Goal: Task Accomplishment & Management: Manage account settings

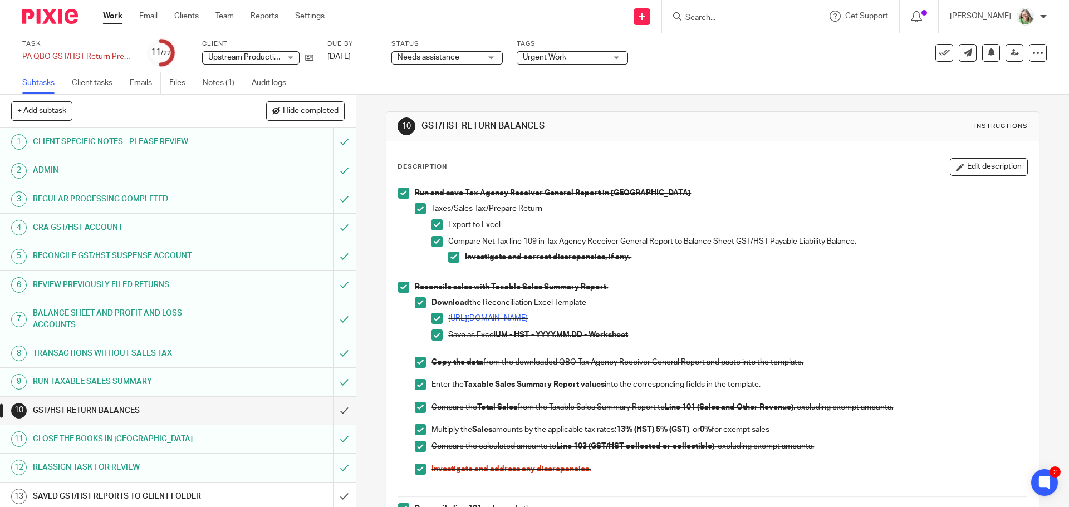
scroll to position [612, 0]
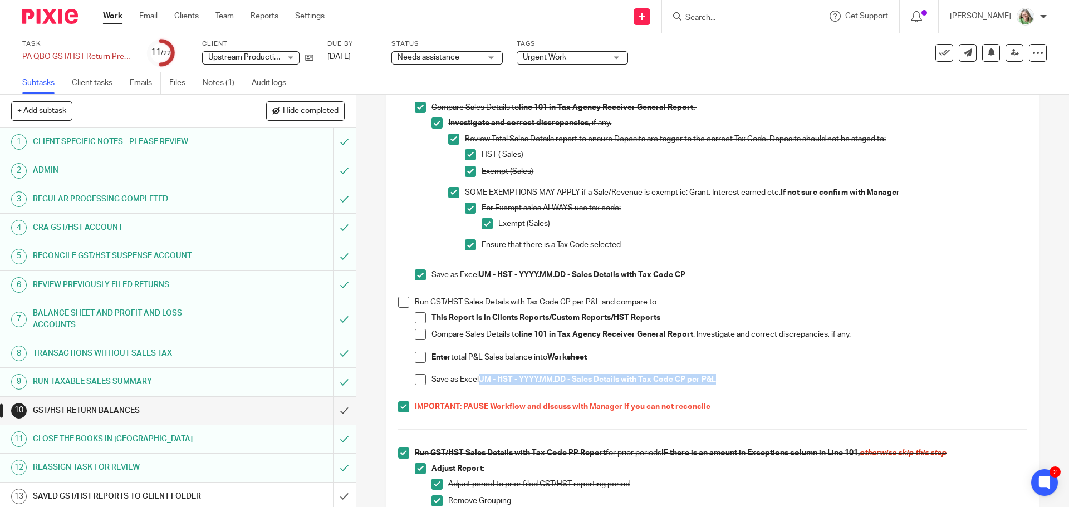
click at [419, 380] on span at bounding box center [420, 379] width 11 height 11
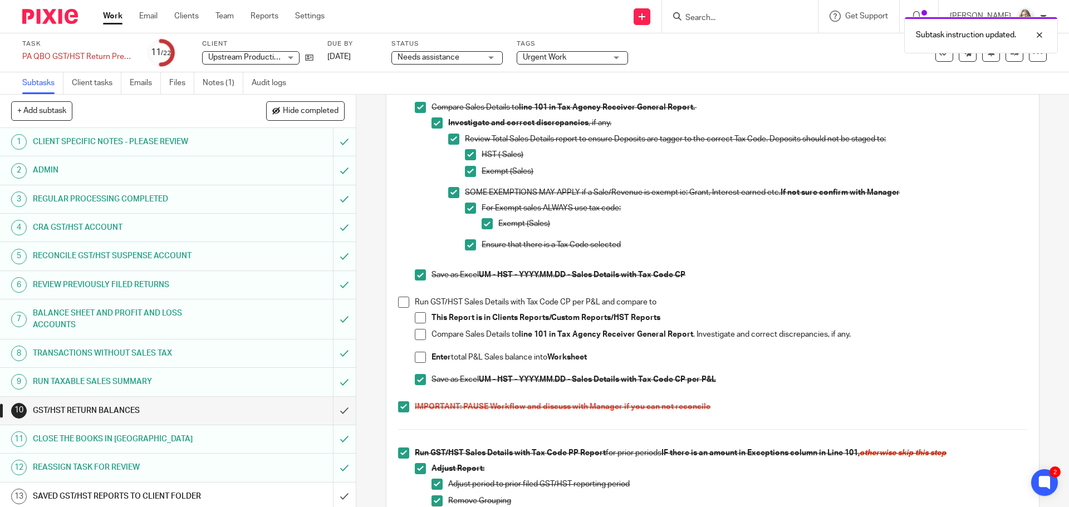
click at [400, 302] on span at bounding box center [403, 302] width 11 height 11
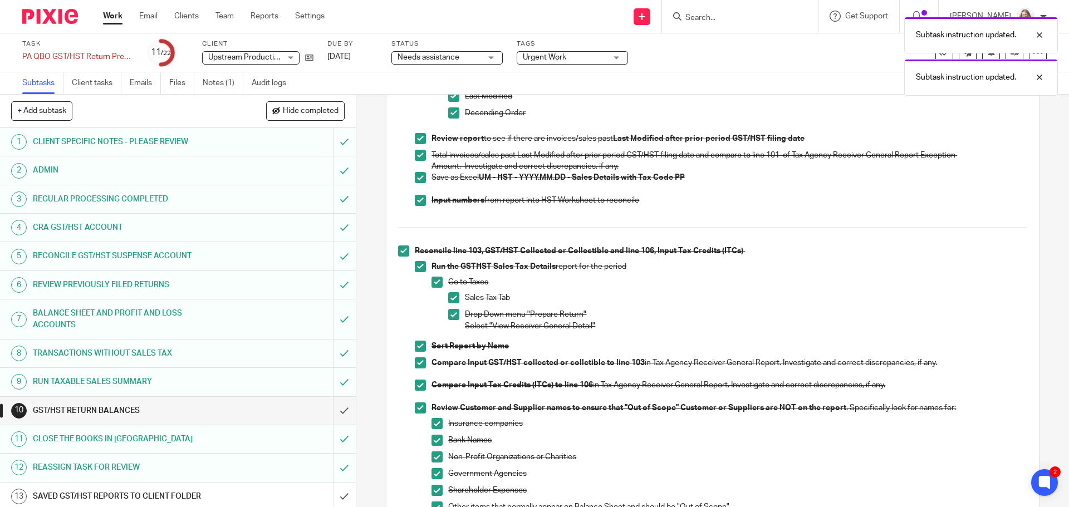
scroll to position [1113, 0]
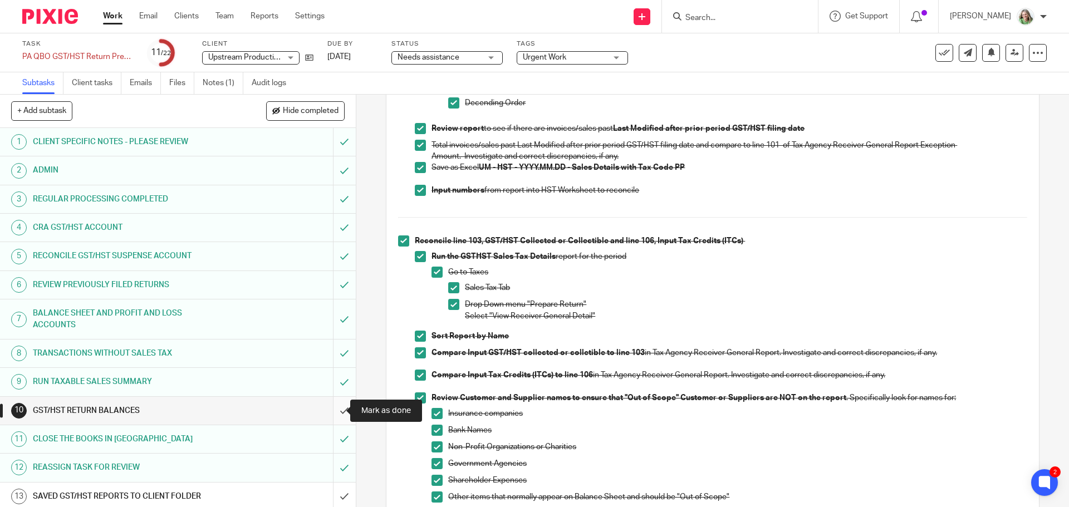
click at [329, 408] on input "submit" at bounding box center [178, 411] width 356 height 28
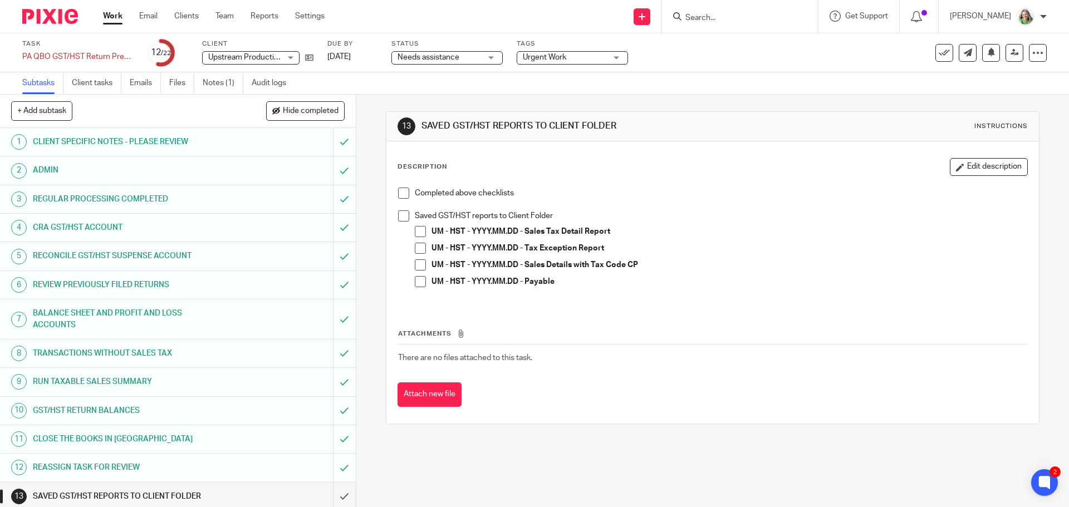
click at [398, 191] on span at bounding box center [403, 193] width 11 height 11
click at [402, 215] on span at bounding box center [403, 215] width 11 height 11
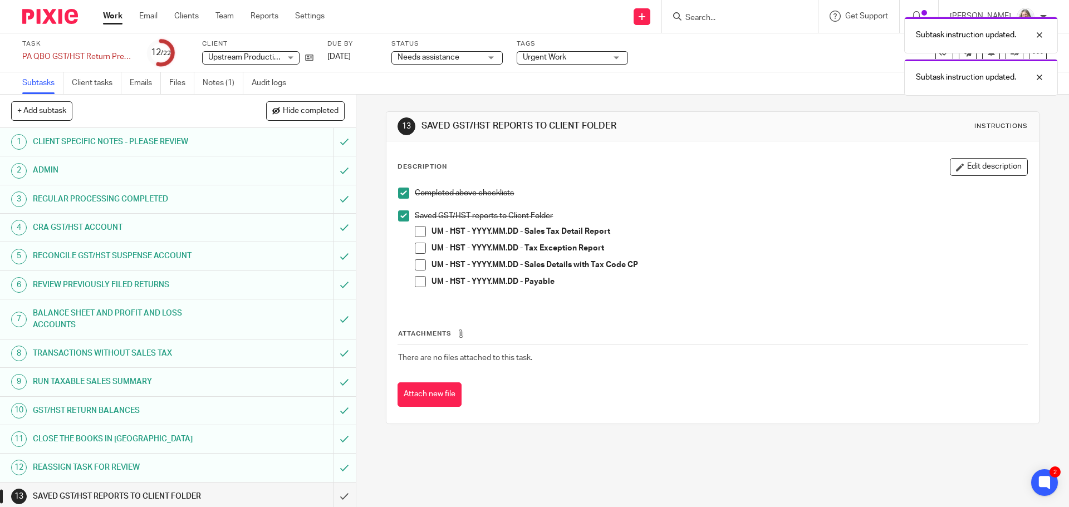
click at [416, 231] on span at bounding box center [420, 231] width 11 height 11
click at [419, 249] on span at bounding box center [420, 248] width 11 height 11
click at [418, 262] on span at bounding box center [420, 264] width 11 height 11
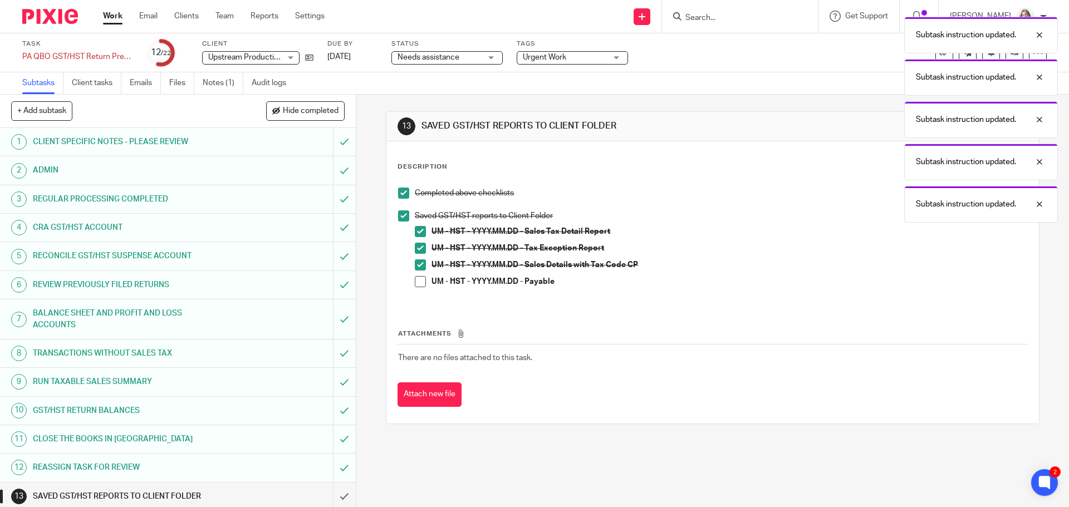
click at [415, 277] on span at bounding box center [420, 281] width 11 height 11
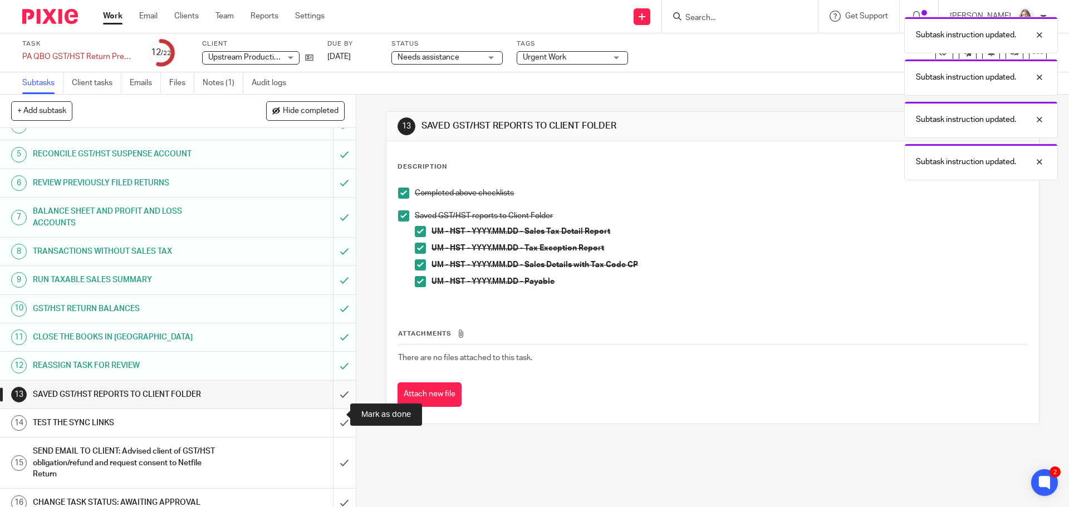
scroll to position [111, 0]
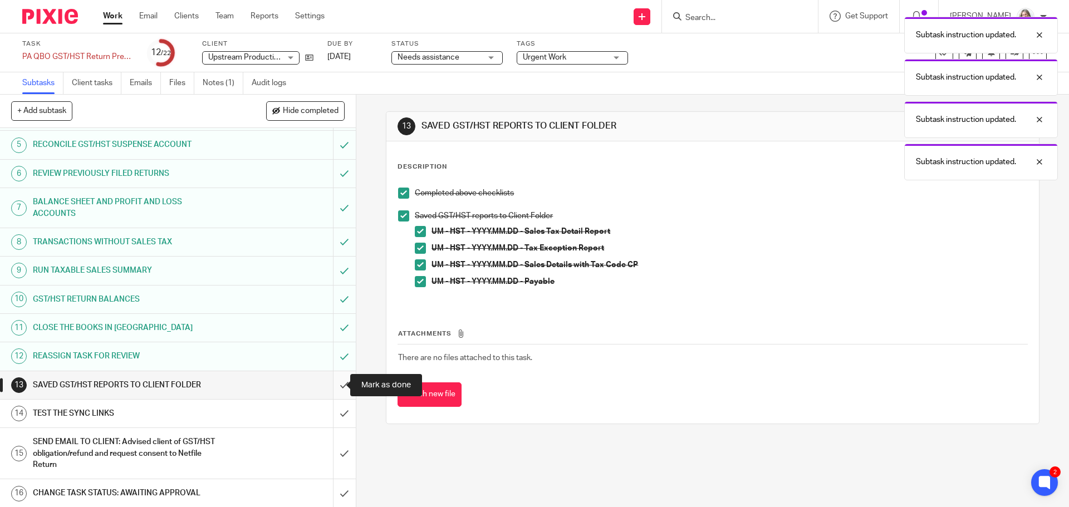
click at [332, 388] on input "submit" at bounding box center [178, 385] width 356 height 28
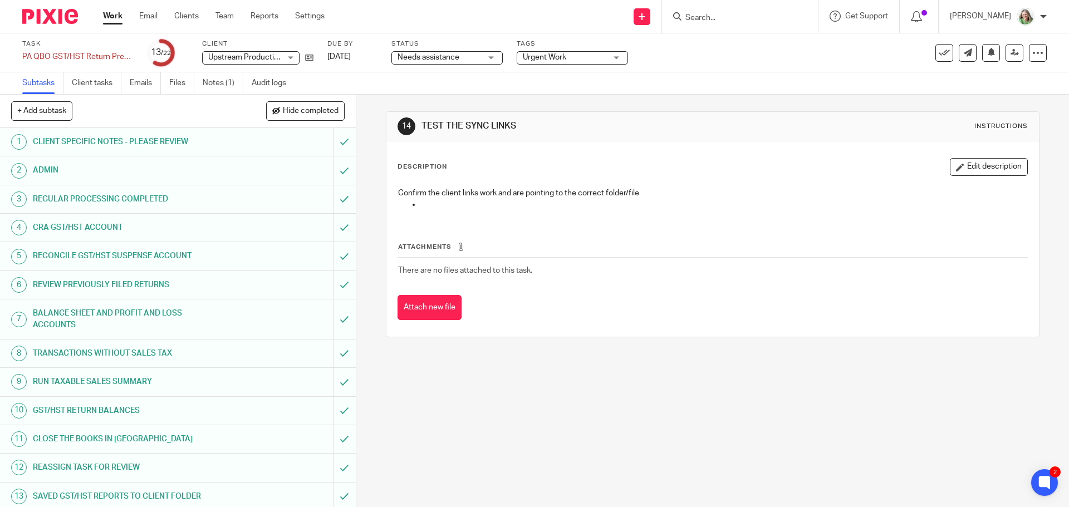
click at [179, 411] on h1 "GST/HST RETURN BALANCES" at bounding box center [129, 410] width 193 height 17
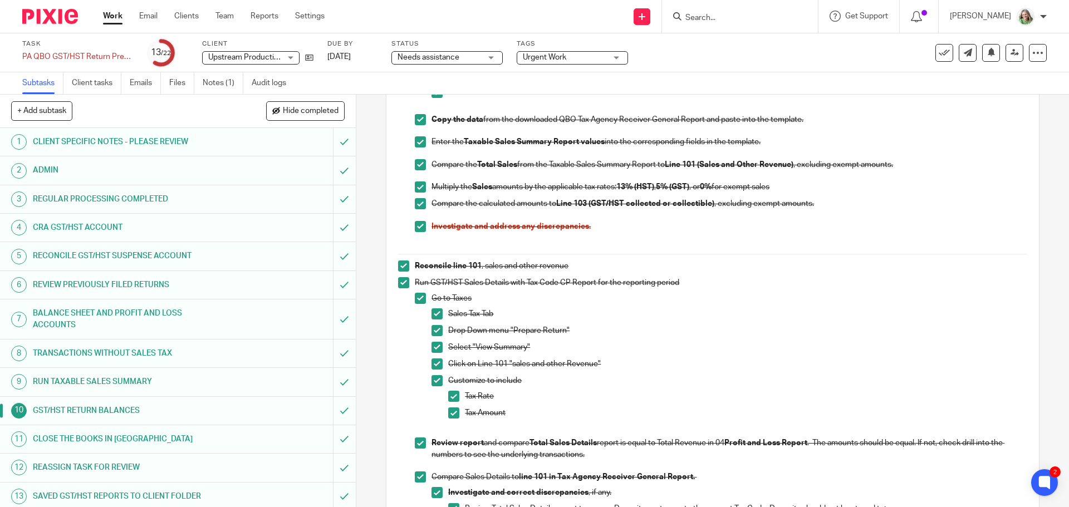
scroll to position [223, 0]
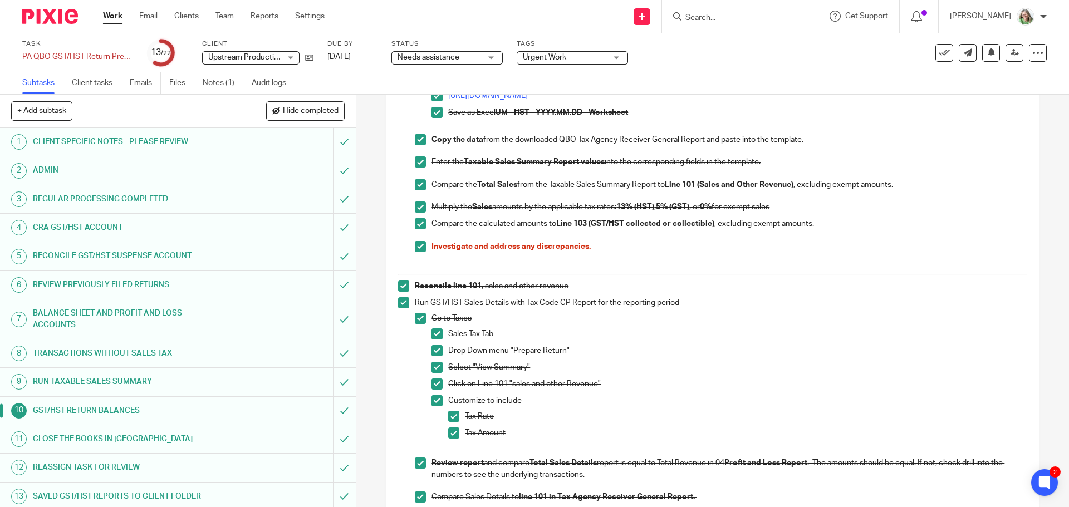
click at [160, 380] on h1 "RUN TAXABLE SALES SUMMARY" at bounding box center [129, 381] width 193 height 17
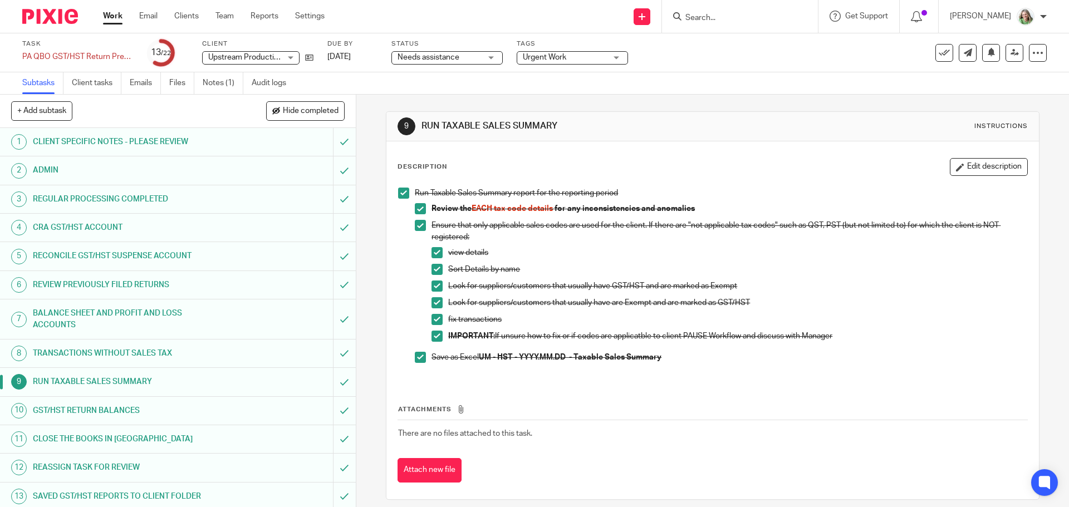
click at [141, 403] on h1 "GST/HST RETURN BALANCES" at bounding box center [129, 410] width 193 height 17
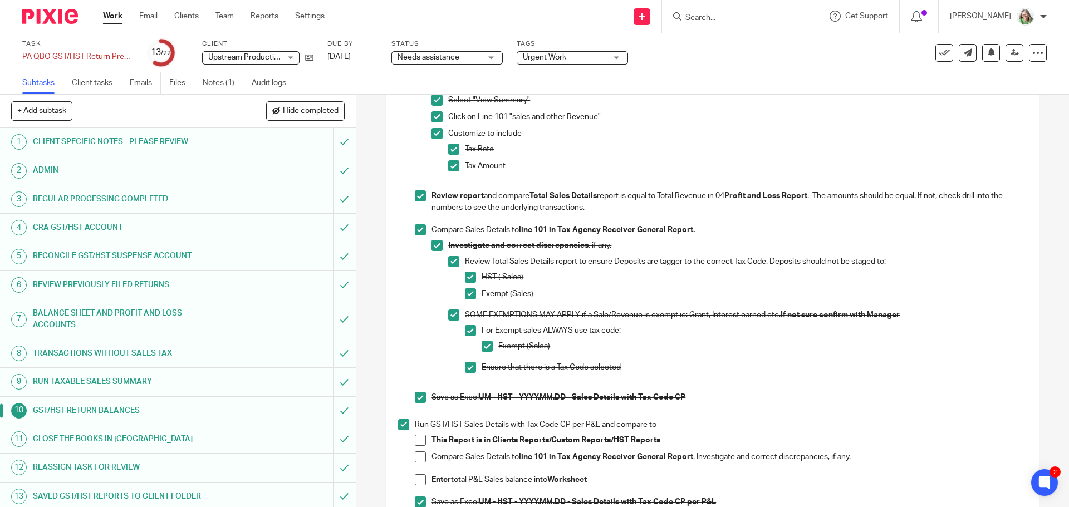
scroll to position [485, 0]
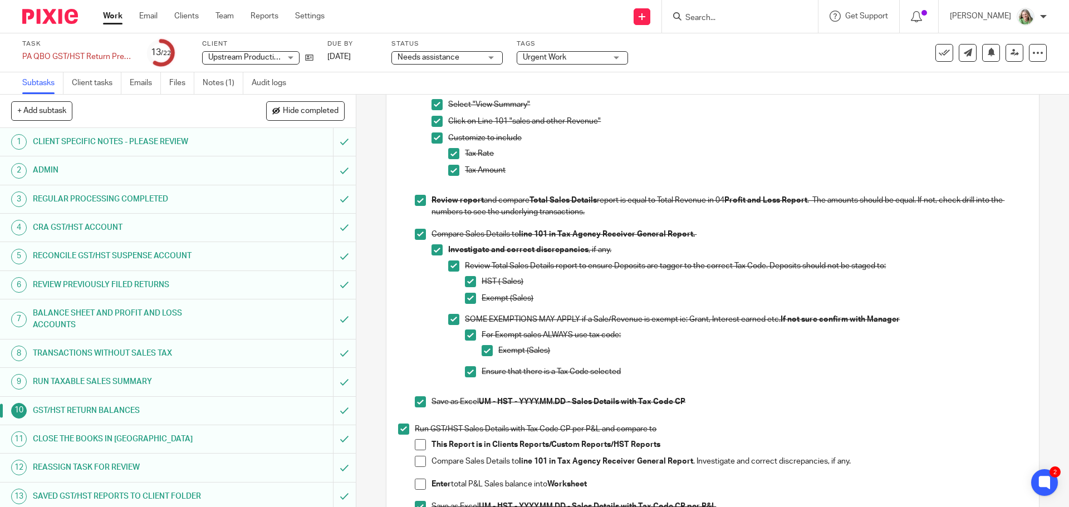
click at [154, 200] on h1 "REGULAR PROCESSING COMPLETED" at bounding box center [129, 199] width 193 height 17
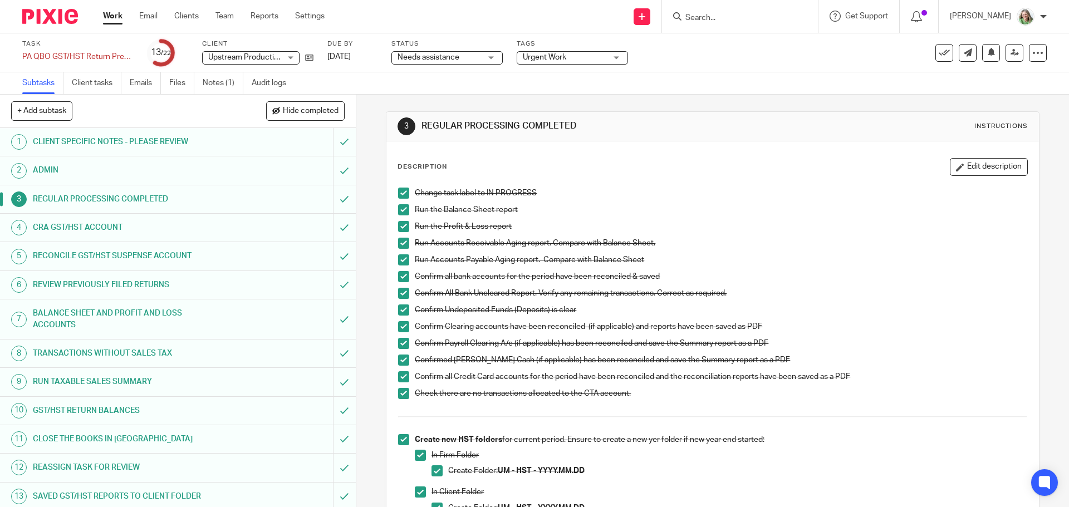
click at [170, 224] on h1 "CRA GST/HST ACCOUNT" at bounding box center [129, 227] width 193 height 17
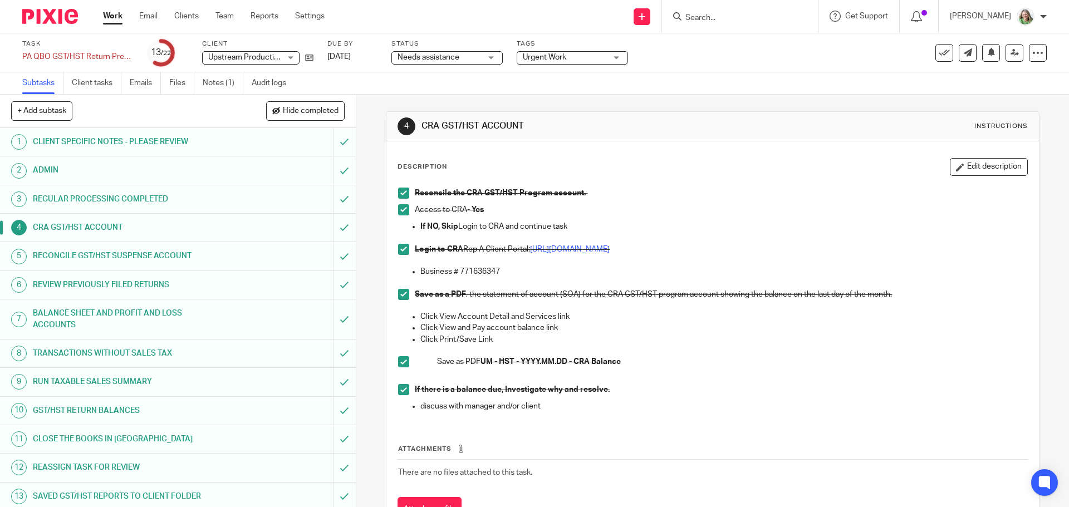
click at [141, 262] on h1 "RECONCILE GST/HST SUSPENSE ACCOUNT" at bounding box center [129, 256] width 193 height 17
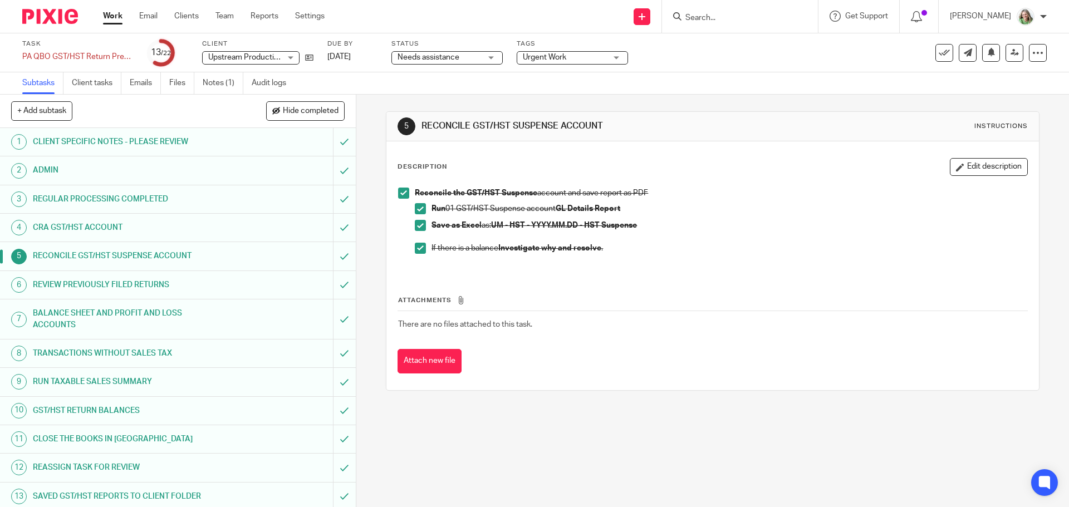
click at [146, 291] on h1 "REVIEW PREVIOUSLY FILED RETURNS" at bounding box center [129, 285] width 193 height 17
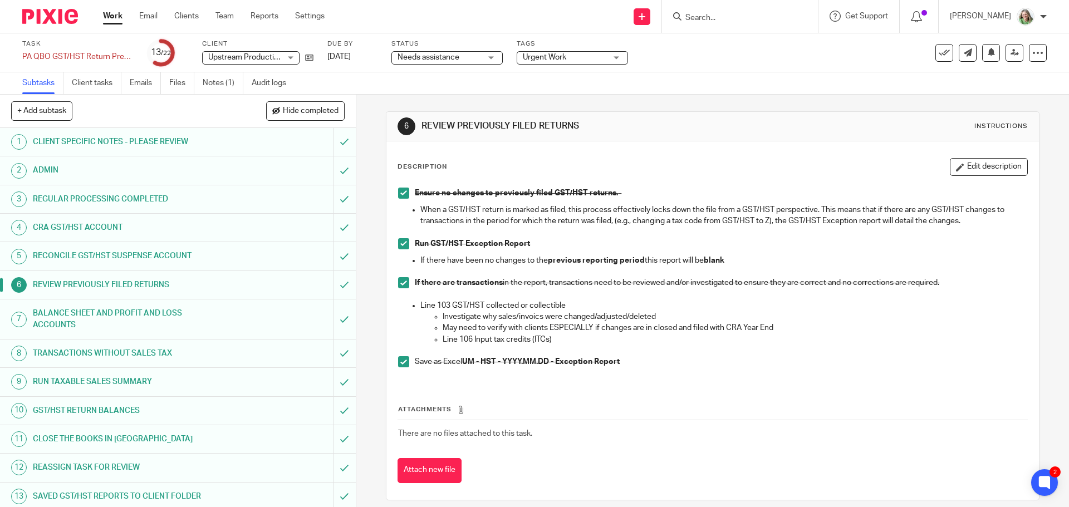
click at [164, 322] on h1 "BALANCE SHEET AND PROFIT AND LOSS ACCOUNTS" at bounding box center [129, 319] width 193 height 28
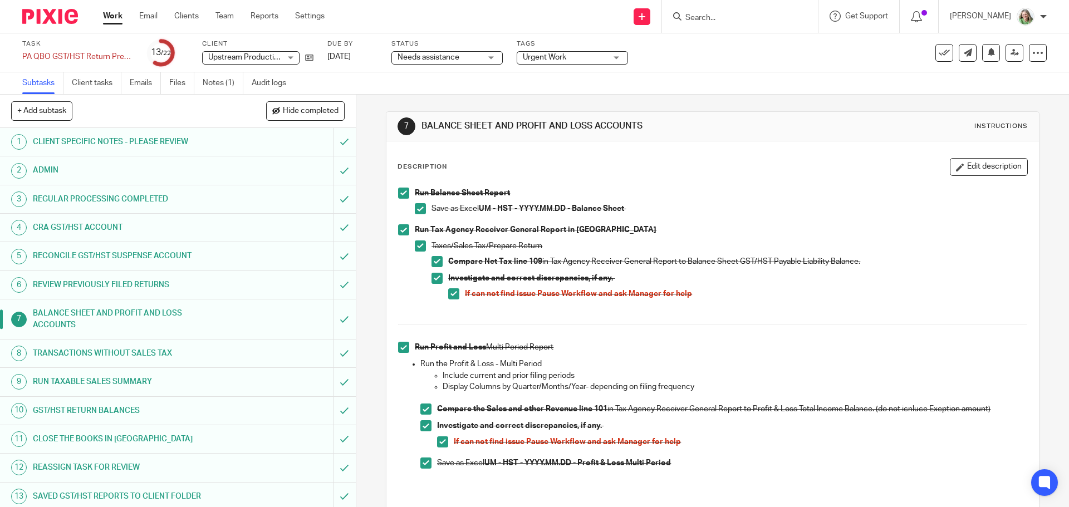
click at [170, 355] on h1 "TRANSACTIONS WITHOUT SALES TAX" at bounding box center [129, 353] width 193 height 17
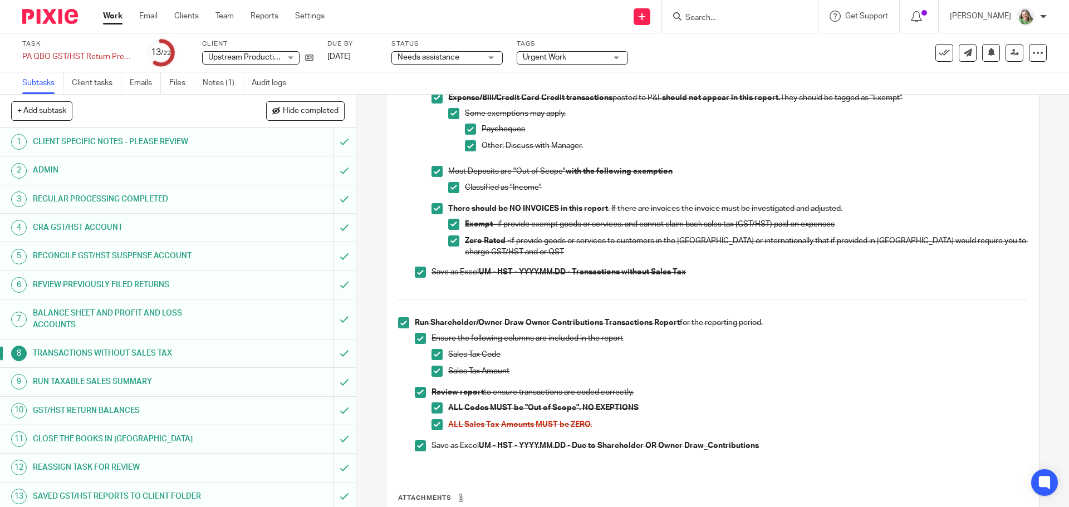
scroll to position [223, 0]
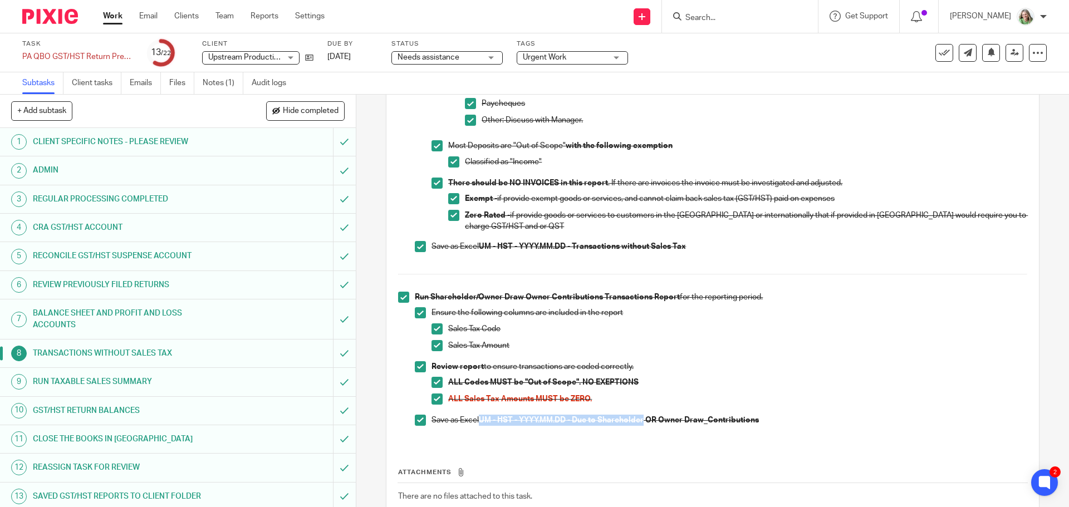
drag, startPoint x: 643, startPoint y: 421, endPoint x: 477, endPoint y: 421, distance: 166.4
click at [479, 421] on strong "UM - HST - YYYY.MM.DD - Due to Shareholder OR Owner Draw_Contributions" at bounding box center [619, 420] width 280 height 8
copy strong "UM - HST - YYYY.MM.DD - Due to Shareholder"
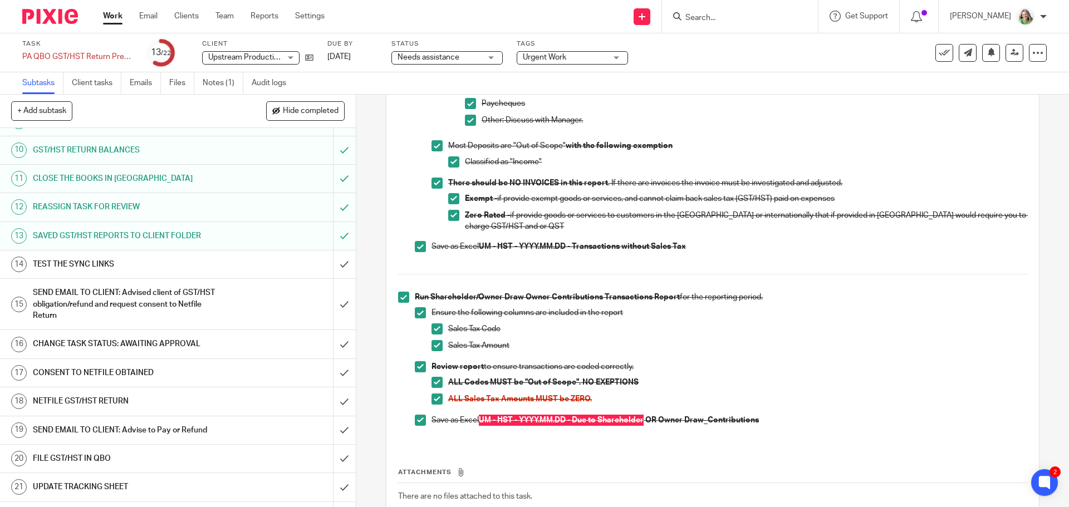
scroll to position [284, 0]
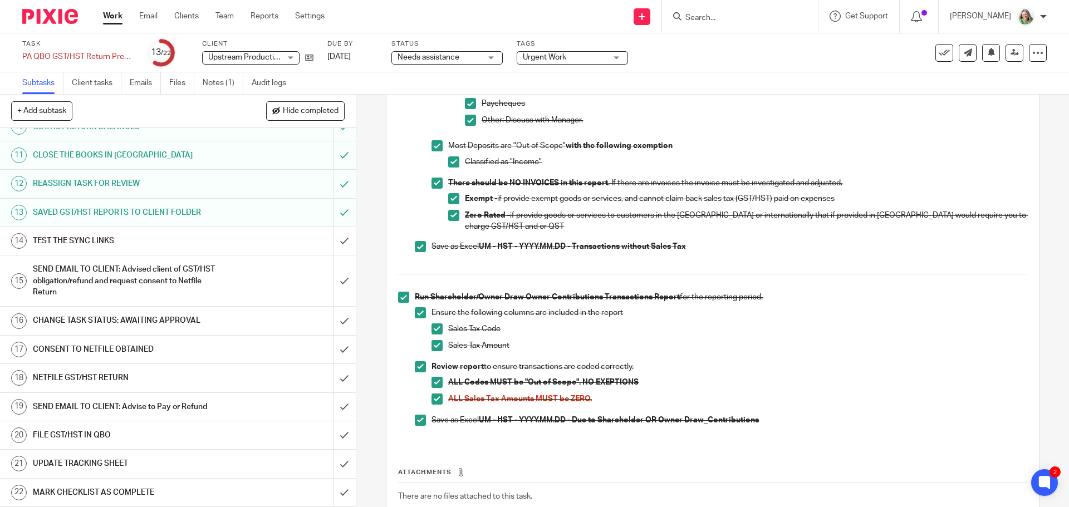
click at [461, 10] on div "Send new email Create task Add client Get Support Contact via email Check our d…" at bounding box center [704, 16] width 727 height 33
drag, startPoint x: 91, startPoint y: 240, endPoint x: 120, endPoint y: 243, distance: 28.5
click at [91, 240] on h1 "TEST THE SYNC LINKS" at bounding box center [129, 241] width 193 height 17
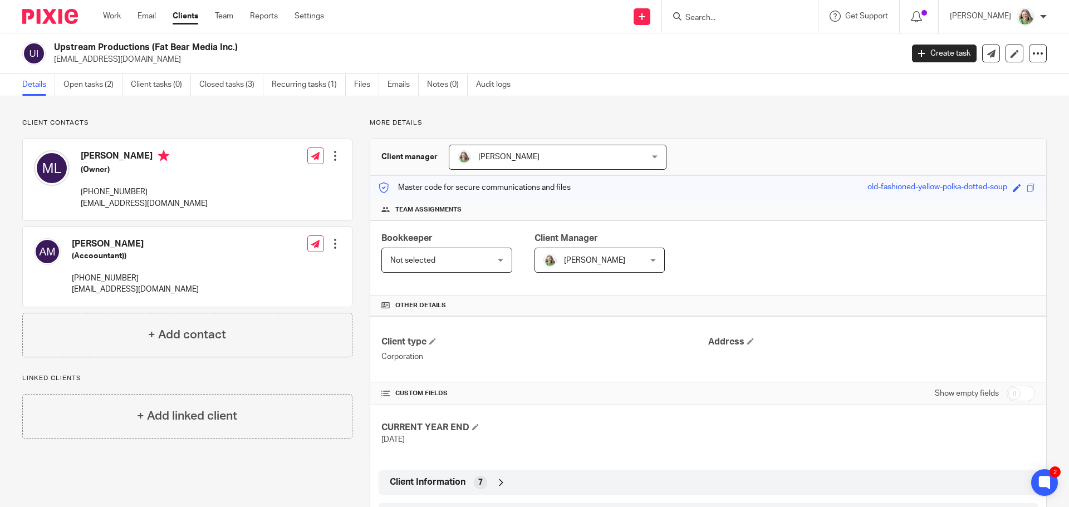
click at [1015, 393] on input "checkbox" at bounding box center [1020, 394] width 28 height 16
checkbox input "true"
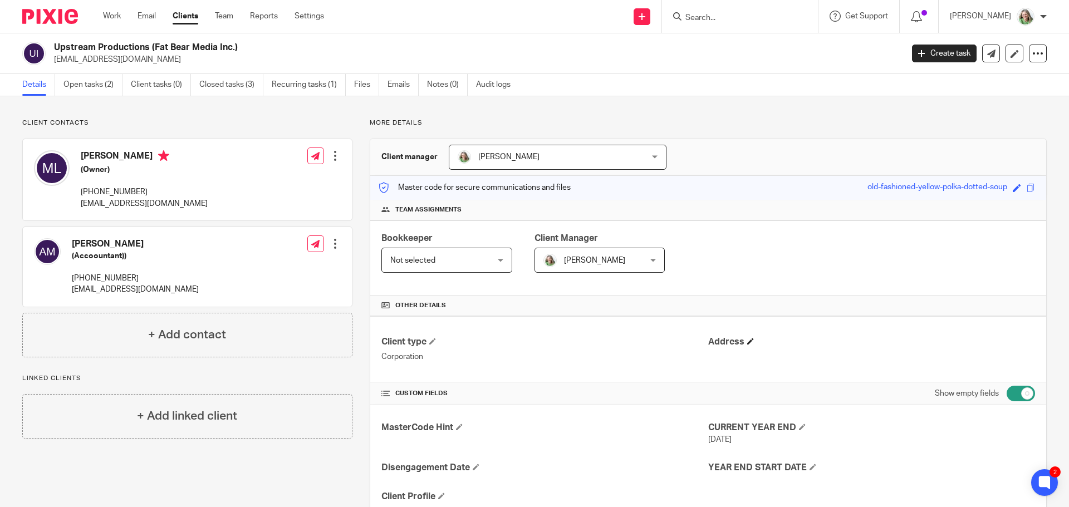
scroll to position [677, 0]
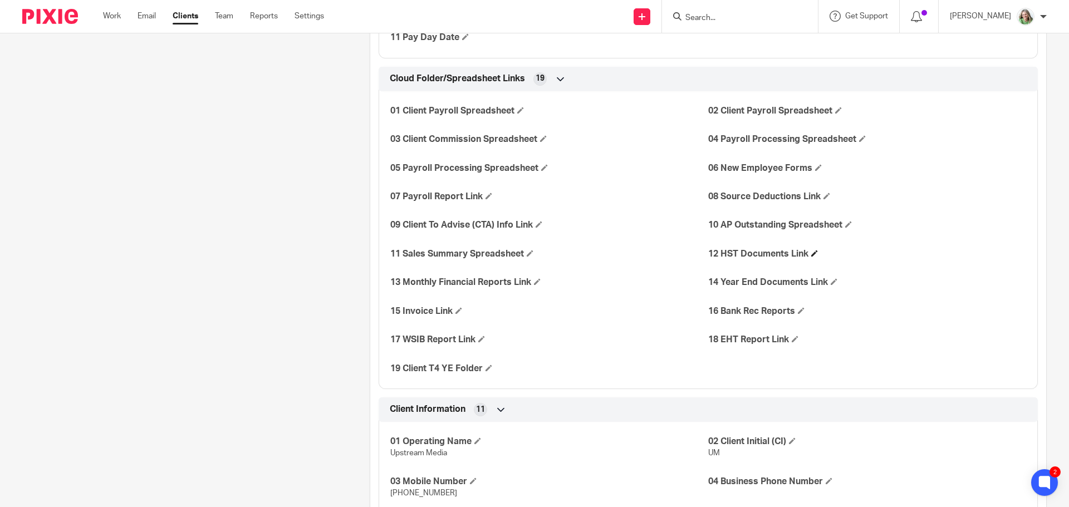
click at [809, 249] on h4 "12 HST Documents Link" at bounding box center [867, 254] width 318 height 12
click at [812, 253] on span at bounding box center [814, 253] width 7 height 7
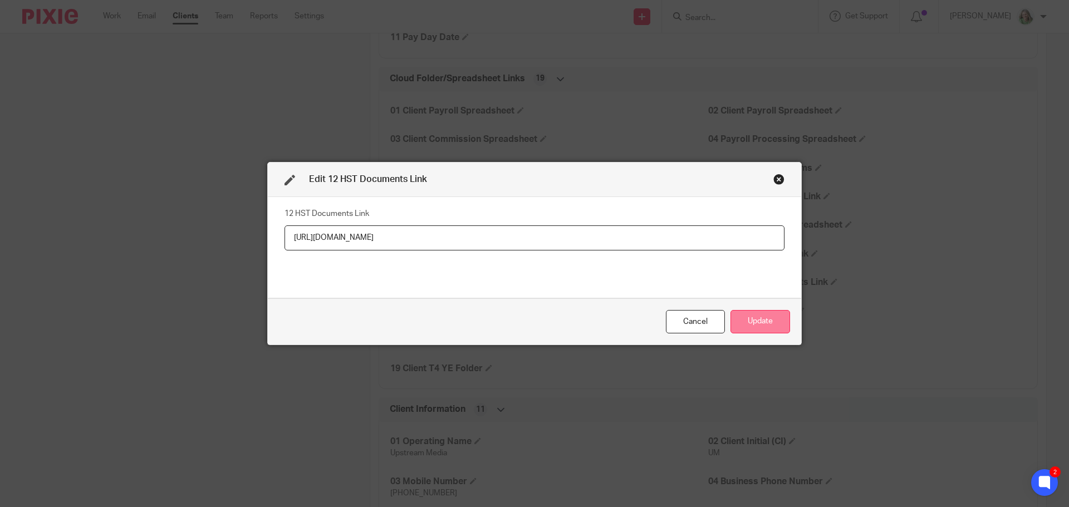
type input "[URL][DOMAIN_NAME]"
click at [770, 313] on button "Update" at bounding box center [760, 322] width 60 height 24
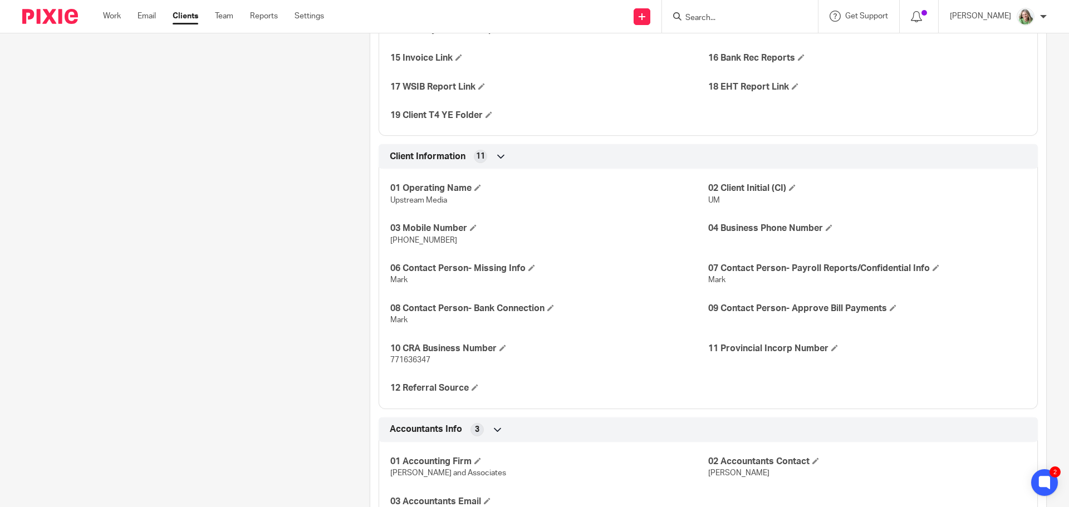
scroll to position [956, 0]
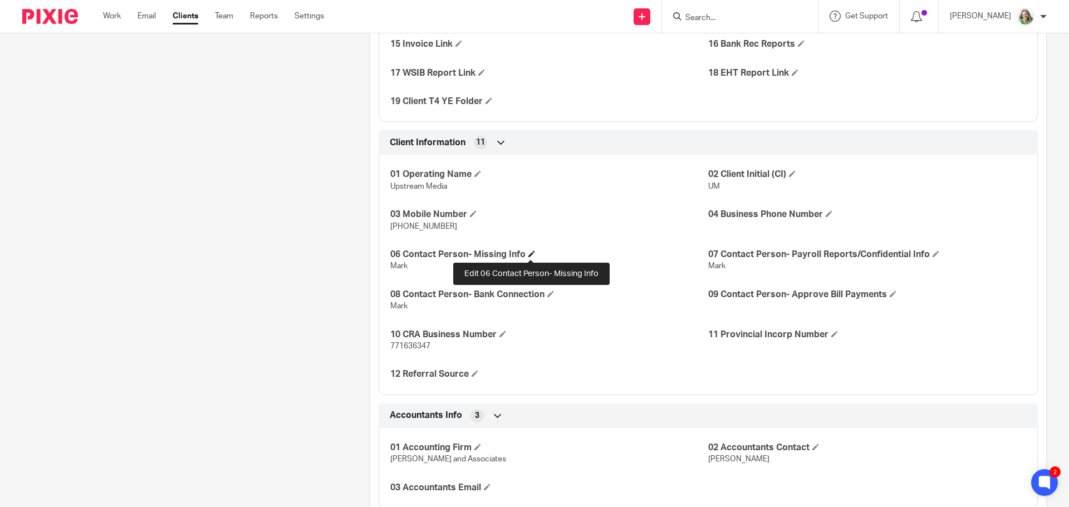
click at [529, 253] on span at bounding box center [531, 253] width 7 height 7
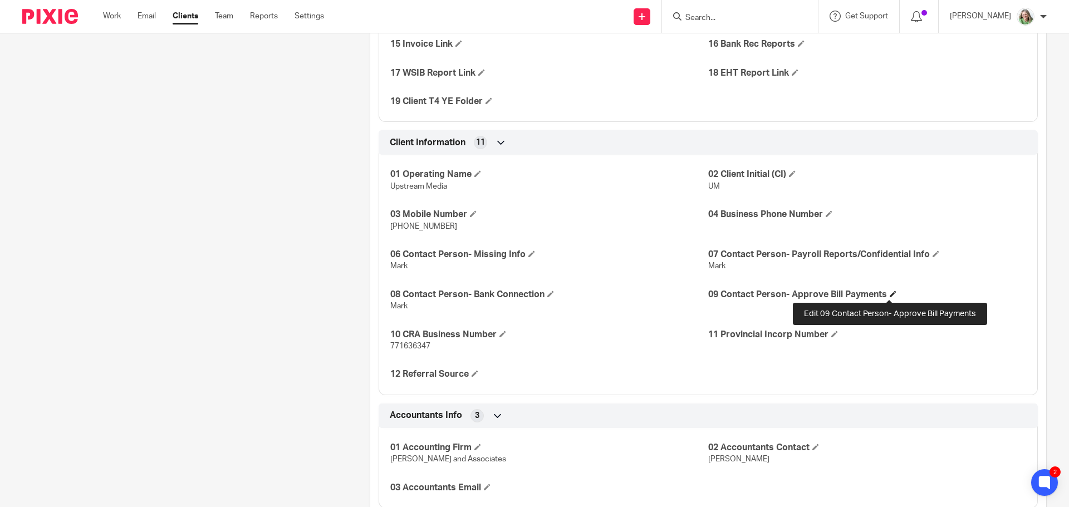
click at [889, 292] on span at bounding box center [892, 293] width 7 height 7
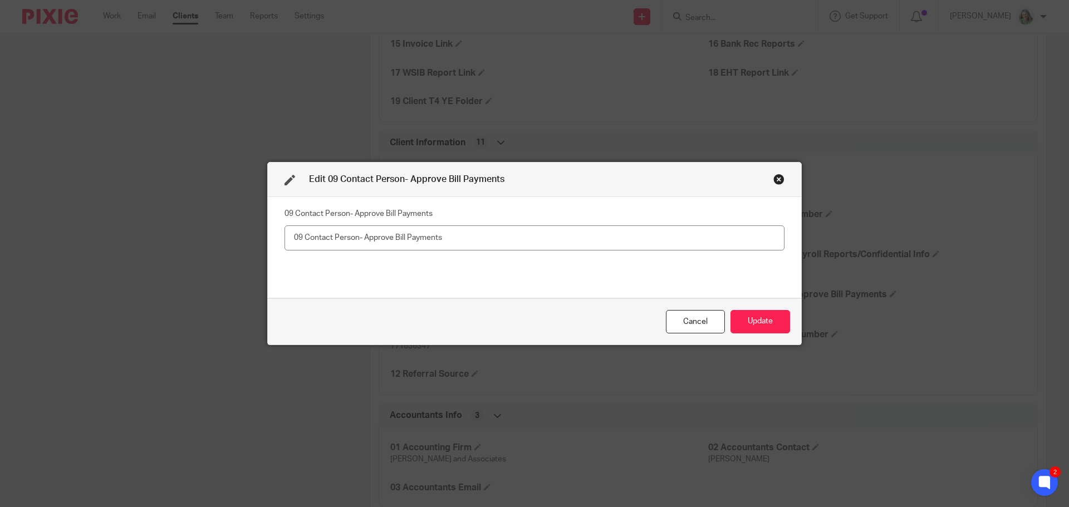
click at [688, 326] on div "Cancel" at bounding box center [695, 322] width 59 height 24
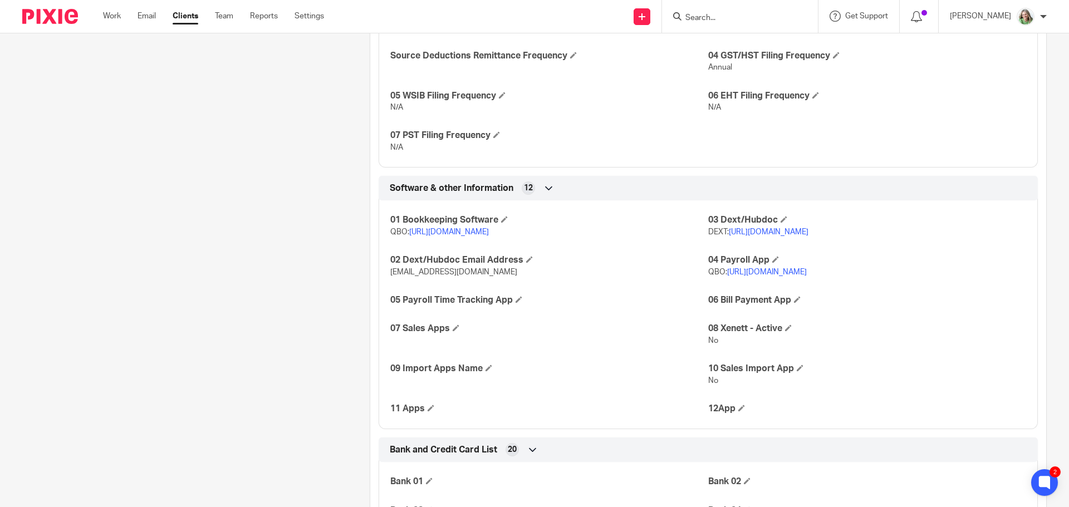
scroll to position [1846, 0]
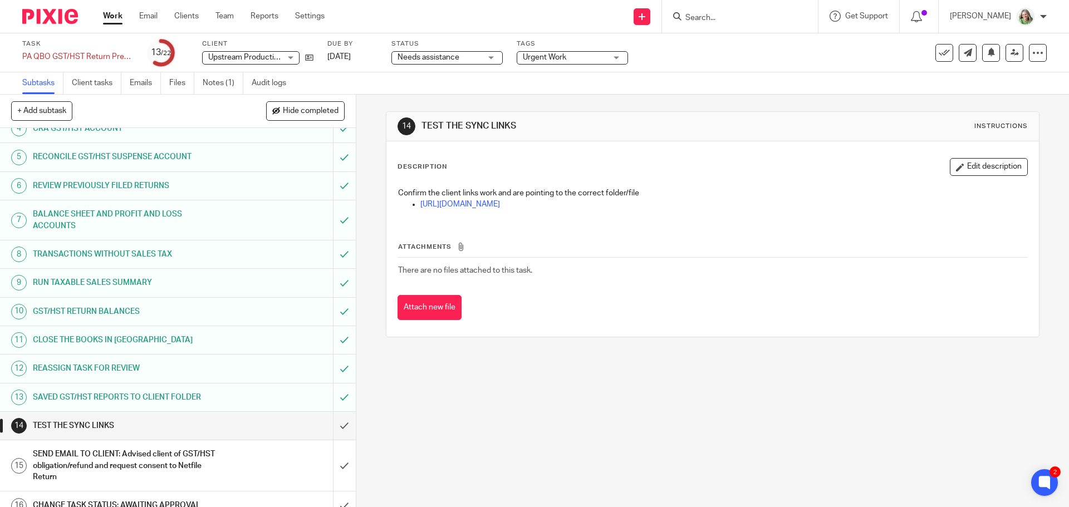
scroll to position [111, 0]
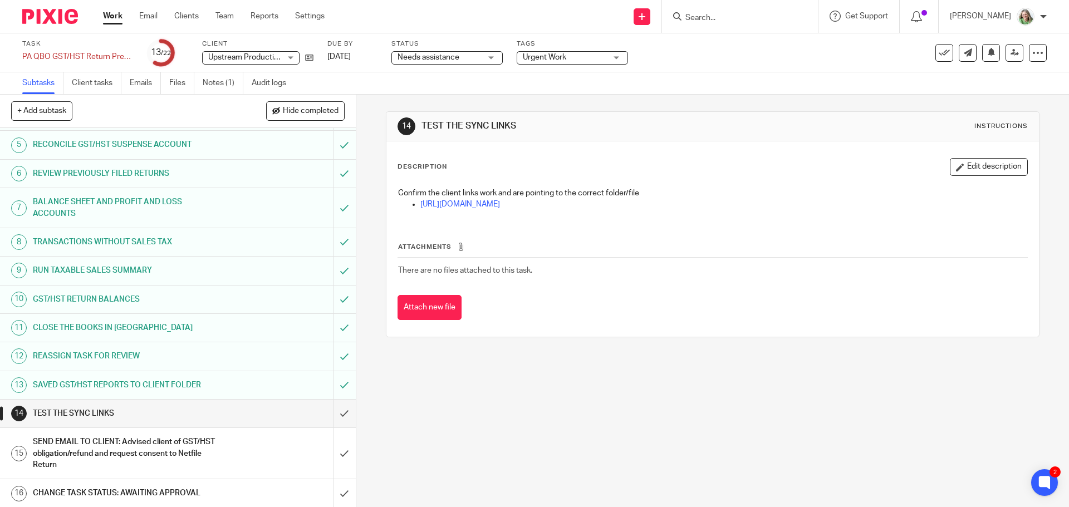
click at [195, 379] on h1 "SAVED GST/HST REPORTS TO CLIENT FOLDER" at bounding box center [129, 385] width 193 height 17
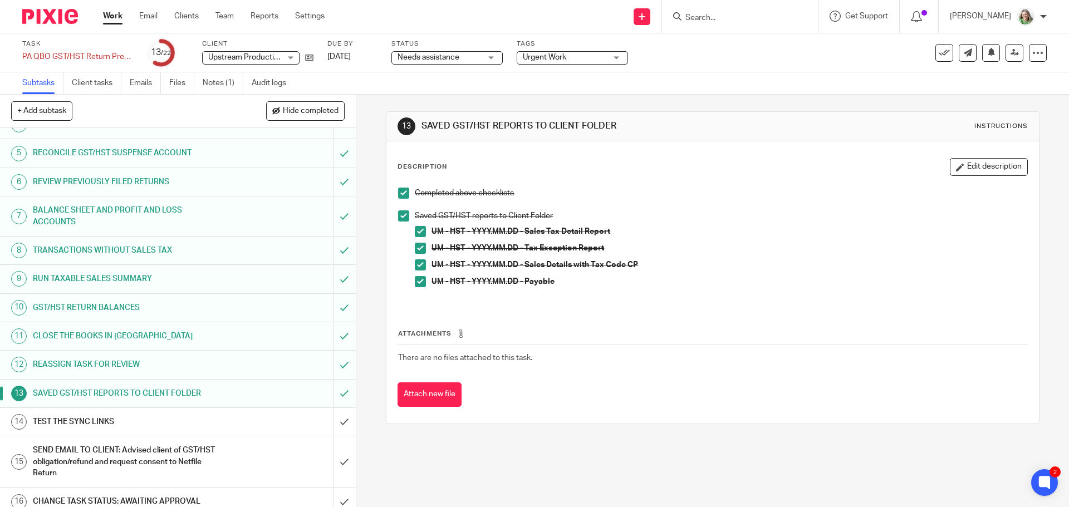
scroll to position [111, 0]
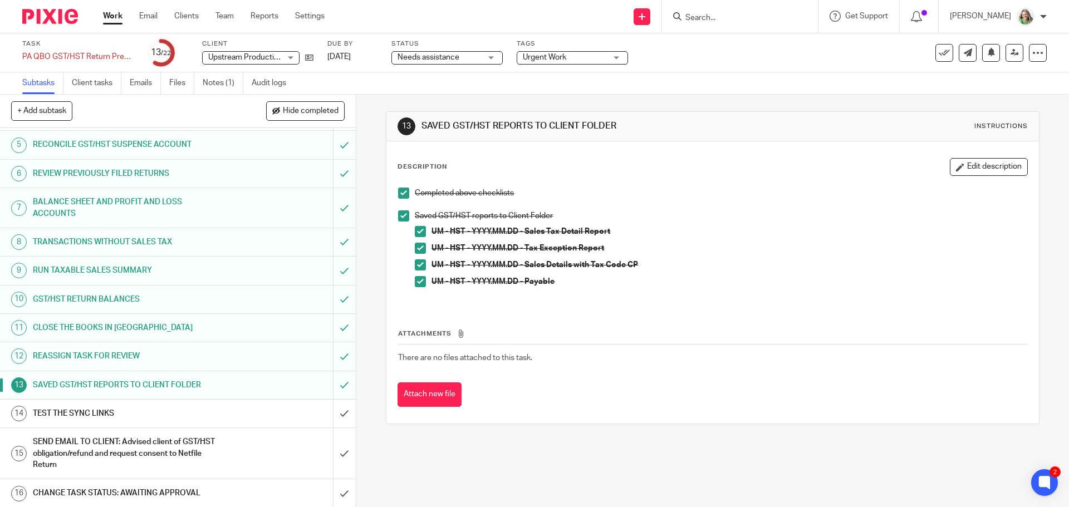
click at [145, 408] on h1 "TEST THE SYNC LINKS" at bounding box center [129, 413] width 193 height 17
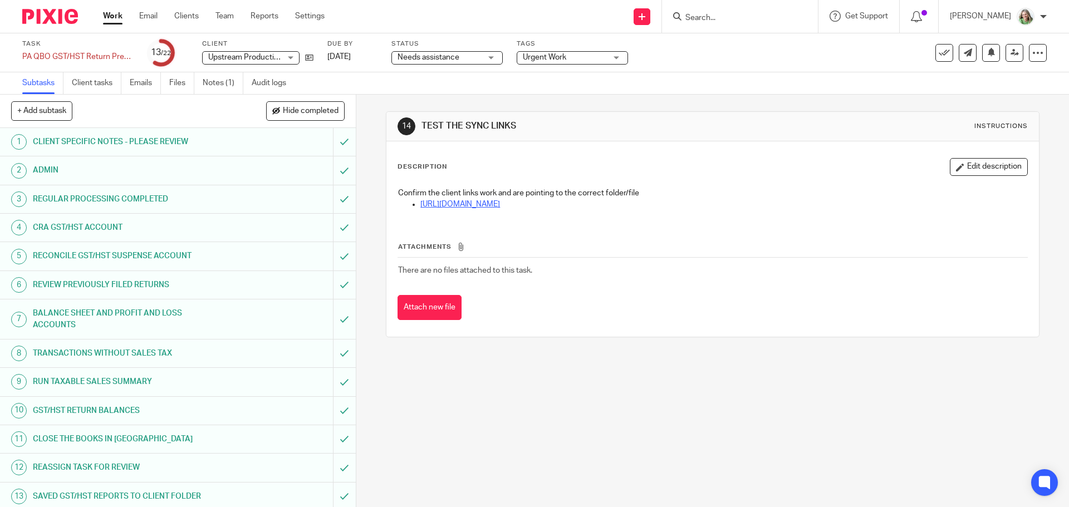
click at [500, 205] on link "[URL][DOMAIN_NAME]" at bounding box center [460, 204] width 80 height 8
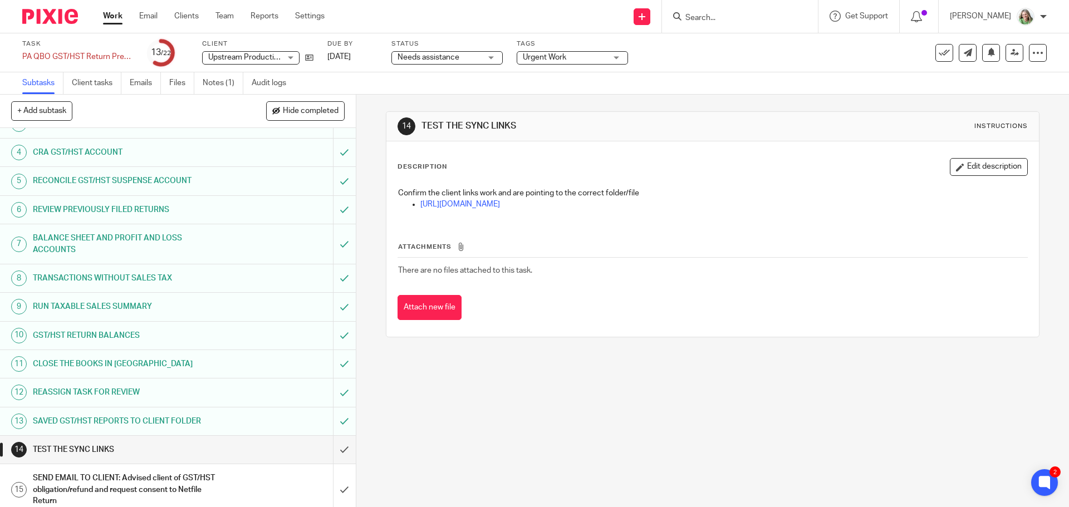
scroll to position [223, 0]
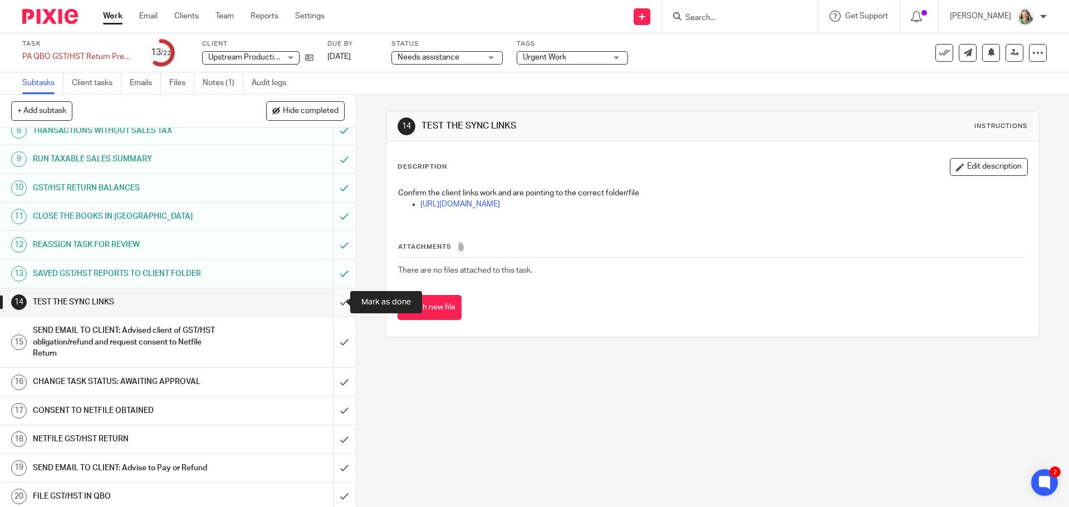
click at [333, 304] on input "submit" at bounding box center [178, 302] width 356 height 28
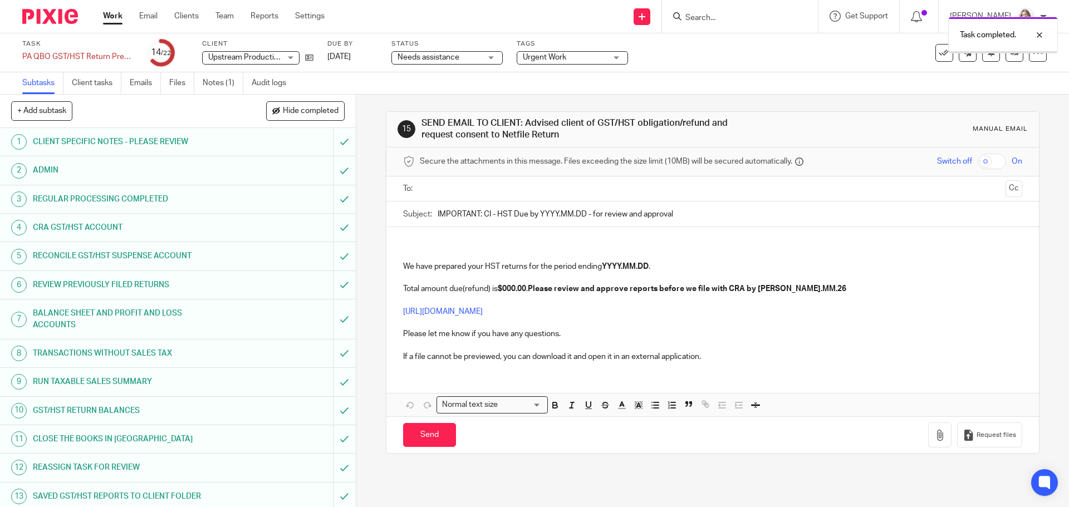
click at [440, 186] on input "text" at bounding box center [712, 189] width 577 height 13
click at [446, 240] on p at bounding box center [712, 245] width 618 height 11
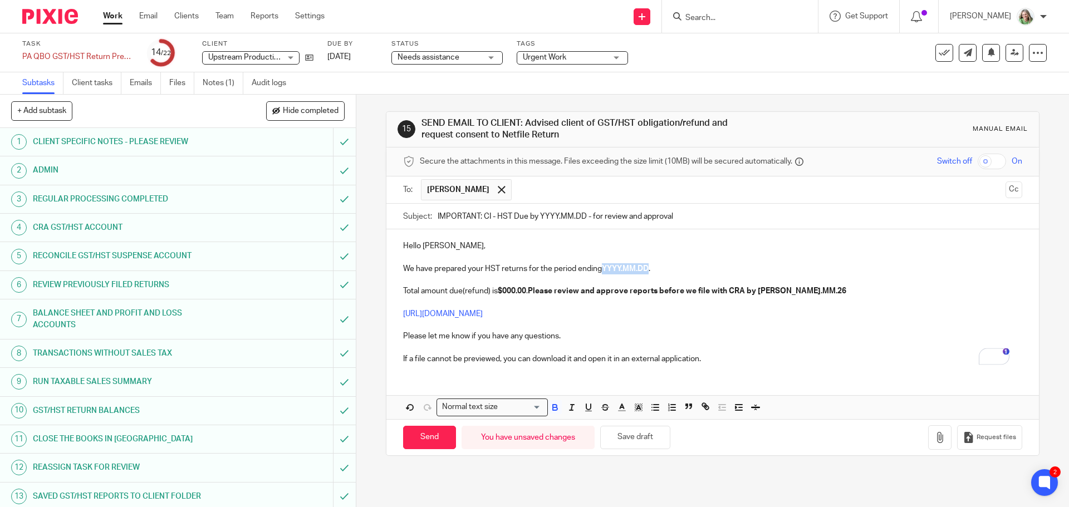
drag, startPoint x: 602, startPoint y: 269, endPoint x: 649, endPoint y: 267, distance: 47.3
click at [648, 267] on strong "YYYY.MM.DD" at bounding box center [625, 269] width 47 height 8
click at [569, 288] on strong "Please review and" at bounding box center [561, 291] width 67 height 8
drag, startPoint x: 501, startPoint y: 288, endPoint x: 525, endPoint y: 287, distance: 24.0
click at [525, 287] on p "Total amount due(refund) is $000.00 . Please review and approve reports before …" at bounding box center [712, 290] width 618 height 11
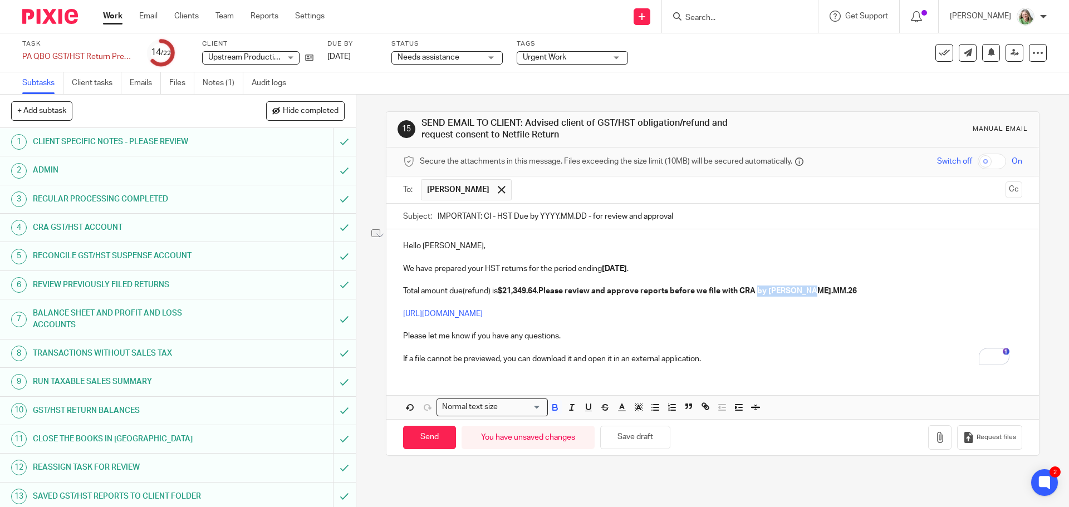
drag, startPoint x: 755, startPoint y: 290, endPoint x: 811, endPoint y: 292, distance: 56.2
click at [811, 292] on strong "approve reports before we file with CRA by [PERSON_NAME].MM.26" at bounding box center [732, 291] width 250 height 8
drag, startPoint x: 480, startPoint y: 216, endPoint x: 488, endPoint y: 216, distance: 7.8
click at [488, 216] on input "IMPORTANT: CI - HST Due by YYYY.MM.DD - for review and approval" at bounding box center [729, 216] width 584 height 25
drag, startPoint x: 515, startPoint y: 216, endPoint x: 592, endPoint y: 215, distance: 77.4
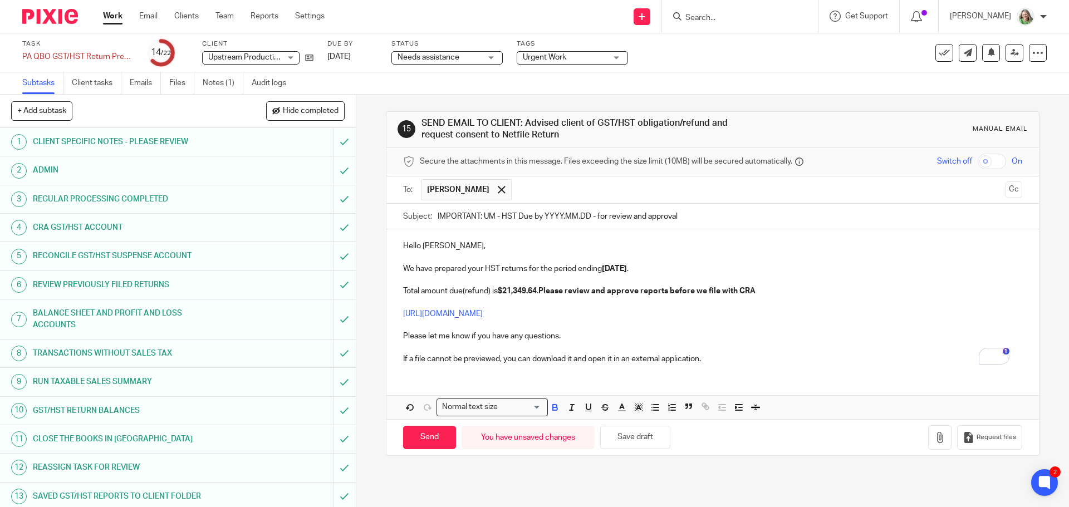
click at [592, 215] on input "IMPORTANT: UM - HST Due by YYYY.MM.DD - for review and approval" at bounding box center [729, 216] width 584 height 25
type input "IMPORTANT: UM - HST for review and approval"
click at [436, 435] on input "Send" at bounding box center [429, 438] width 53 height 24
type input "Sent"
